Goal: Transaction & Acquisition: Purchase product/service

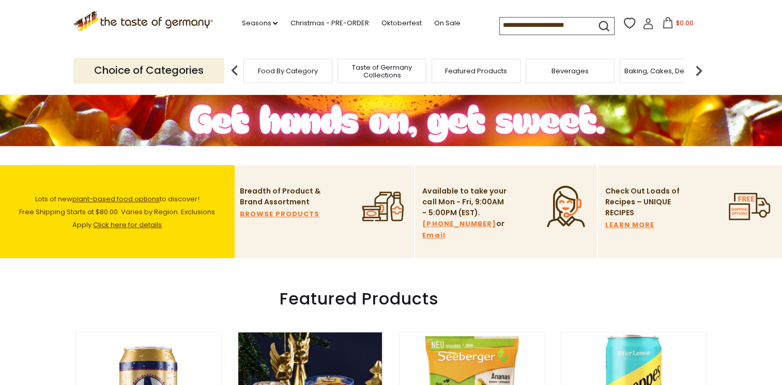
scroll to position [178, 0]
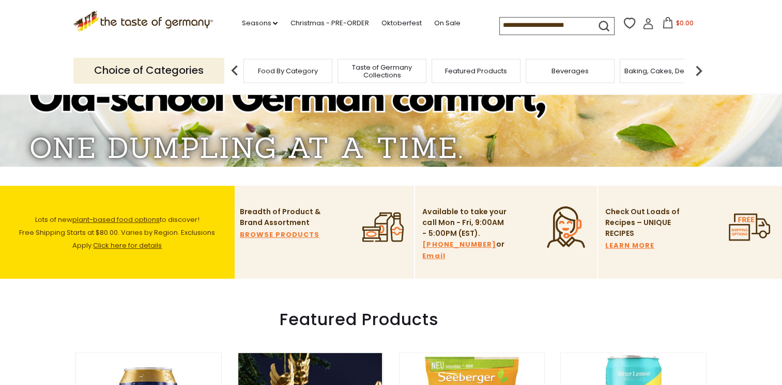
click at [300, 234] on link "BROWSE PRODUCTS" at bounding box center [280, 234] width 80 height 11
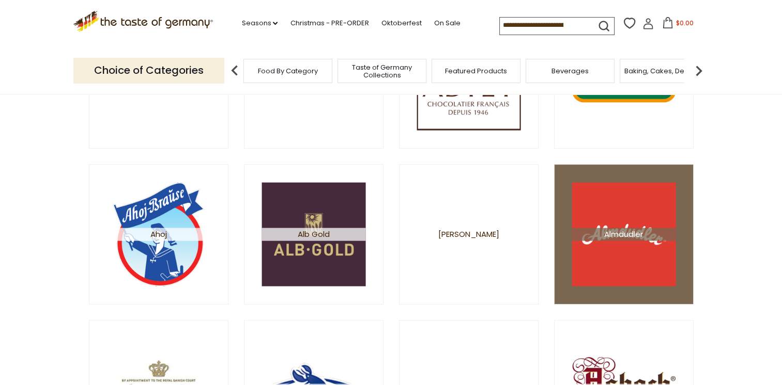
scroll to position [229, 0]
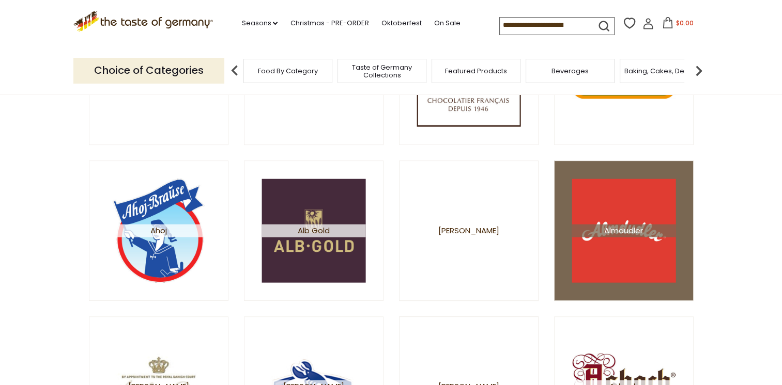
click at [610, 231] on span "Almdudler" at bounding box center [623, 230] width 104 height 13
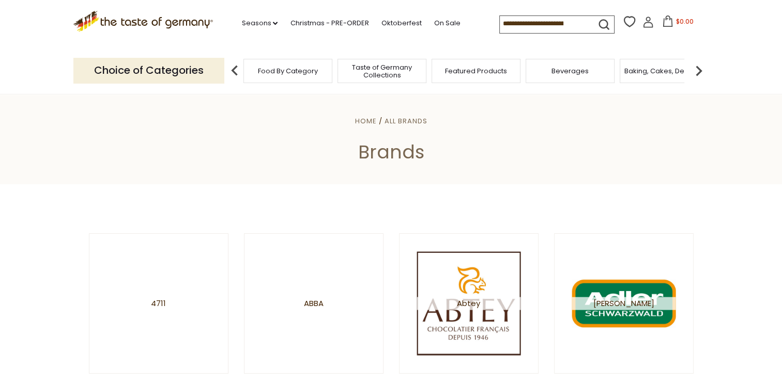
click at [549, 20] on input at bounding box center [543, 23] width 87 height 14
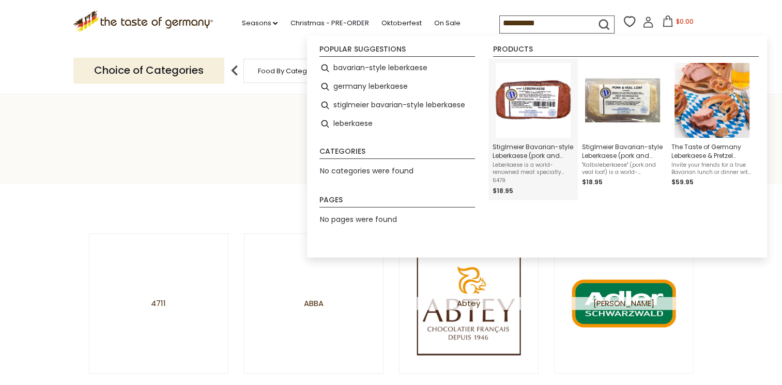
type input "**********"
click at [530, 102] on img "Stiglmeier Bavarian-style Leberkaese (pork and beef), 2 lbs." at bounding box center [533, 100] width 75 height 75
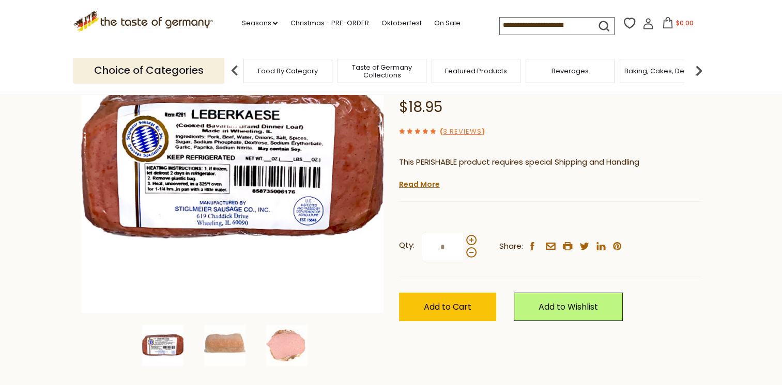
scroll to position [167, 0]
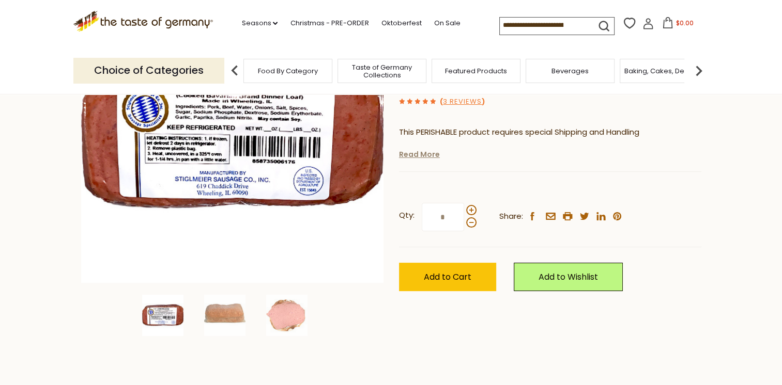
click at [430, 156] on link "Read More" at bounding box center [419, 154] width 41 height 10
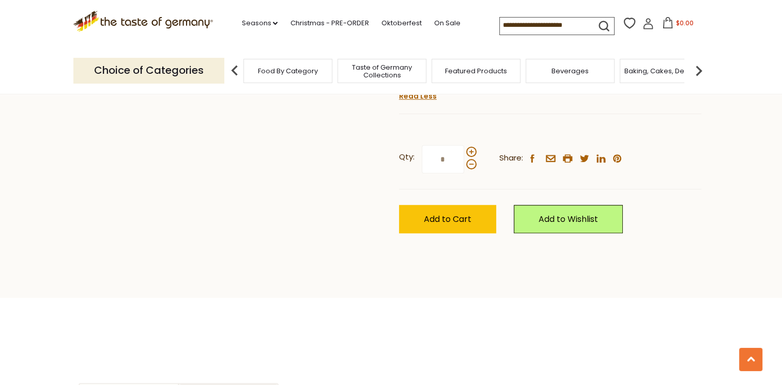
scroll to position [643, 0]
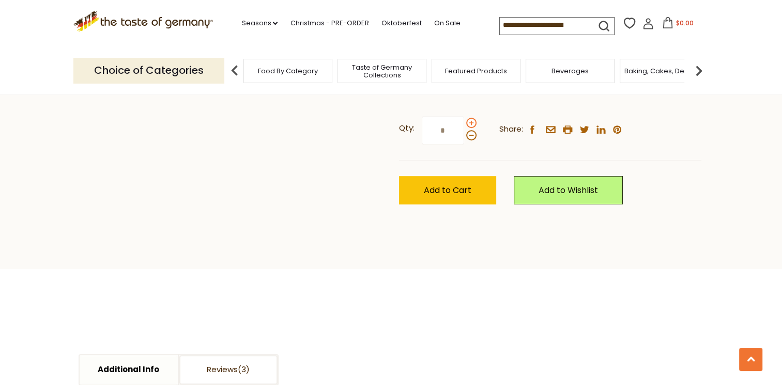
click at [471, 128] on span at bounding box center [471, 123] width 10 height 10
click at [464, 145] on input "*" at bounding box center [443, 130] width 42 height 28
click at [471, 128] on span at bounding box center [471, 123] width 10 height 10
click at [464, 145] on input "*" at bounding box center [443, 130] width 42 height 28
click at [469, 141] on span at bounding box center [471, 135] width 10 height 10
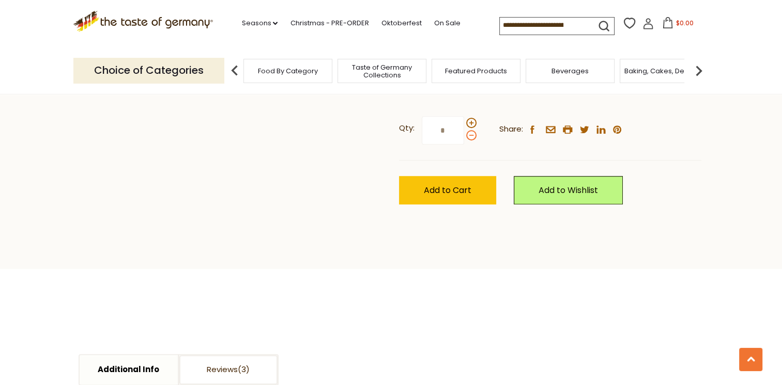
click at [464, 145] on input "*" at bounding box center [443, 130] width 42 height 28
click at [469, 141] on span at bounding box center [471, 135] width 10 height 10
click at [464, 145] on input "*" at bounding box center [443, 130] width 42 height 28
click at [470, 128] on span at bounding box center [471, 123] width 10 height 10
click at [464, 145] on input "*" at bounding box center [443, 130] width 42 height 28
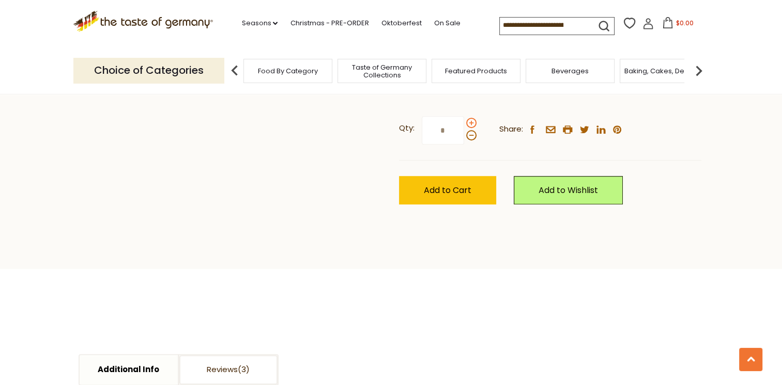
type input "*"
click at [454, 196] on span "Add to Cart" at bounding box center [448, 190] width 48 height 12
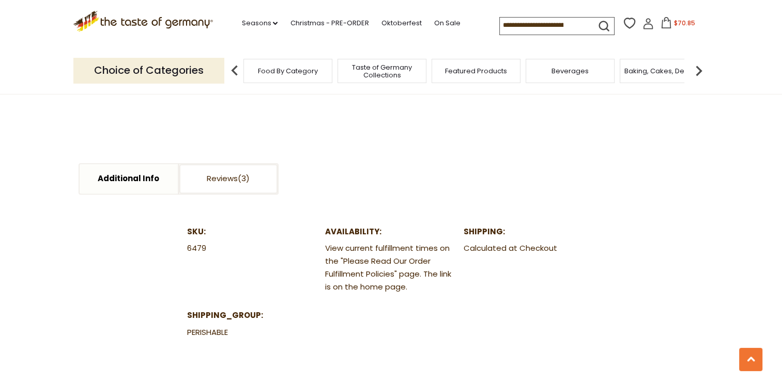
scroll to position [753, 0]
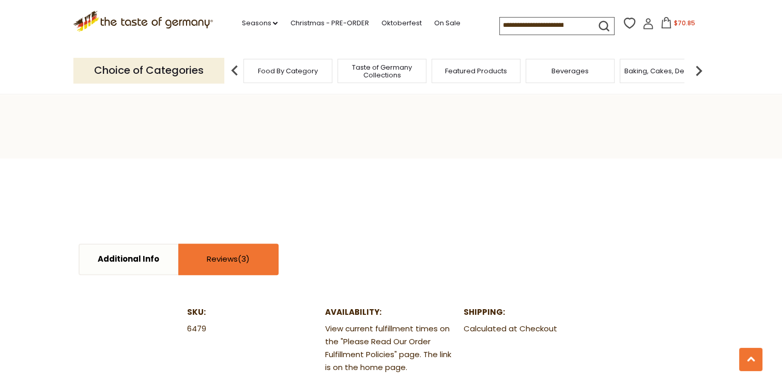
click at [213, 274] on link "Reviews" at bounding box center [228, 259] width 98 height 29
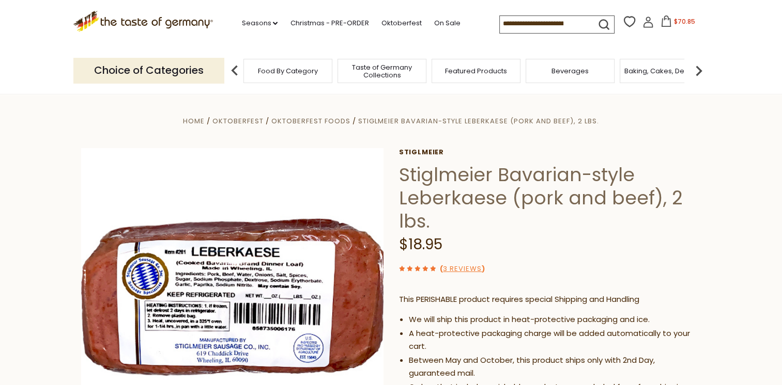
click at [676, 23] on span "$70.85" at bounding box center [684, 21] width 21 height 9
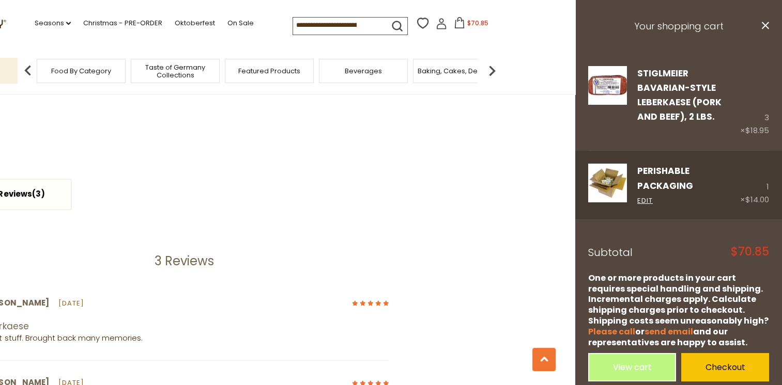
scroll to position [815, 0]
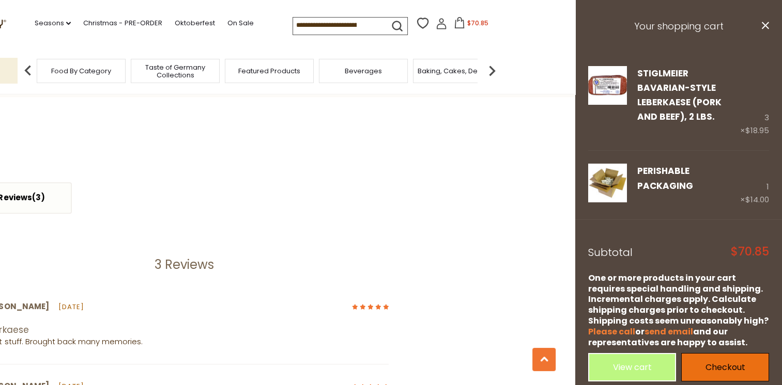
click at [711, 353] on link "Checkout" at bounding box center [725, 367] width 88 height 28
